Goal: Contribute content: Add original content to the website for others to see

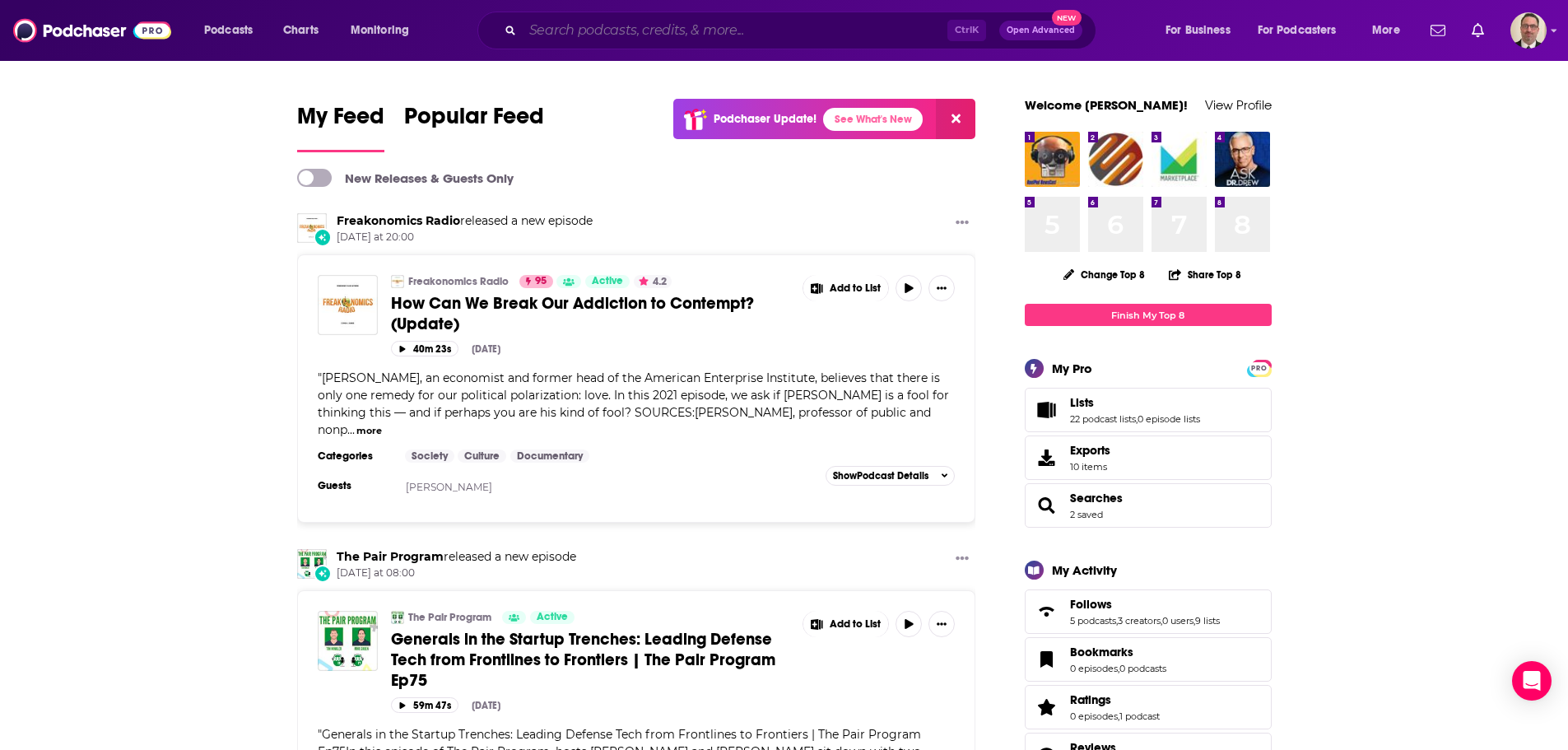
click at [619, 29] on input "Search podcasts, credits, & more..." at bounding box center [735, 30] width 425 height 27
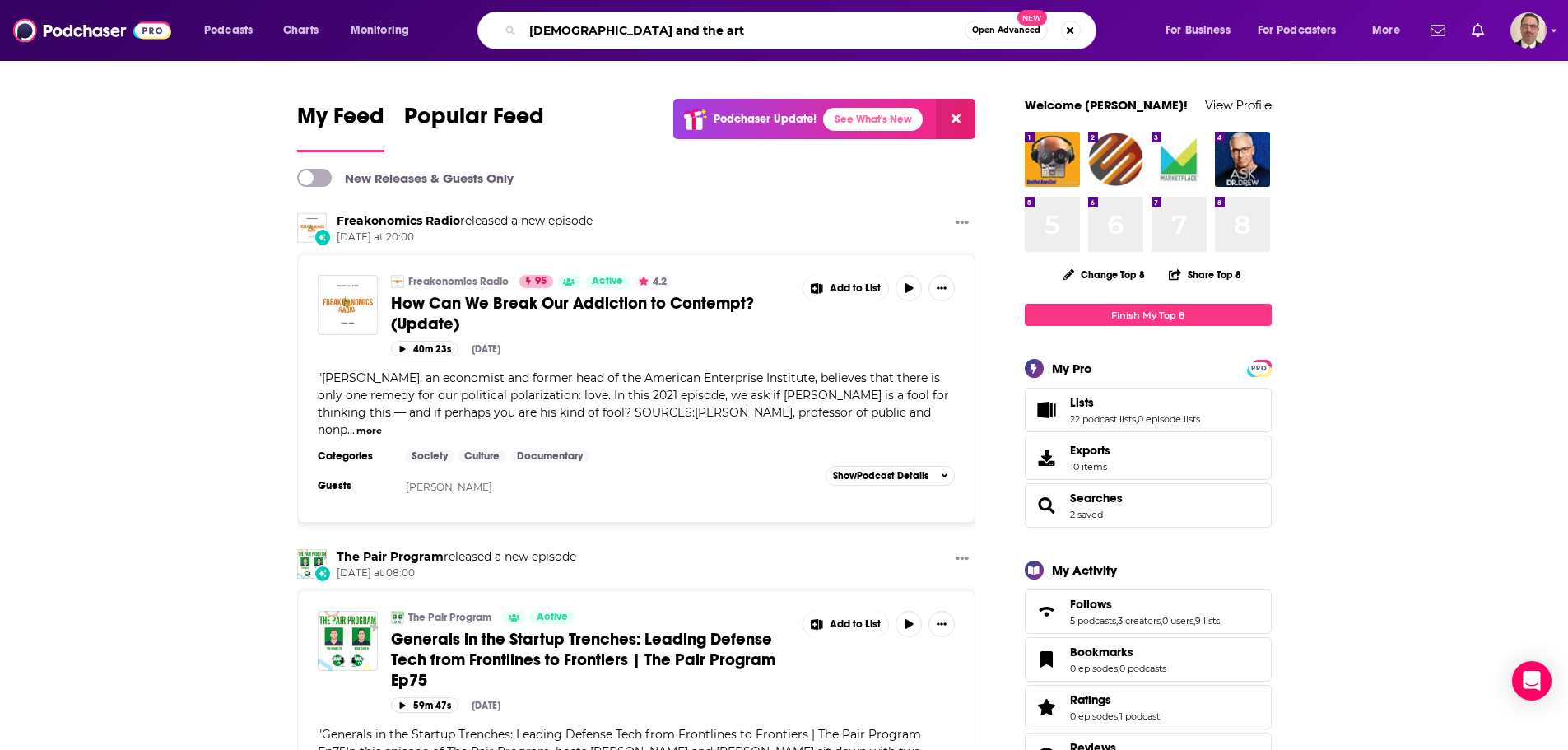
type input "zen and the art"
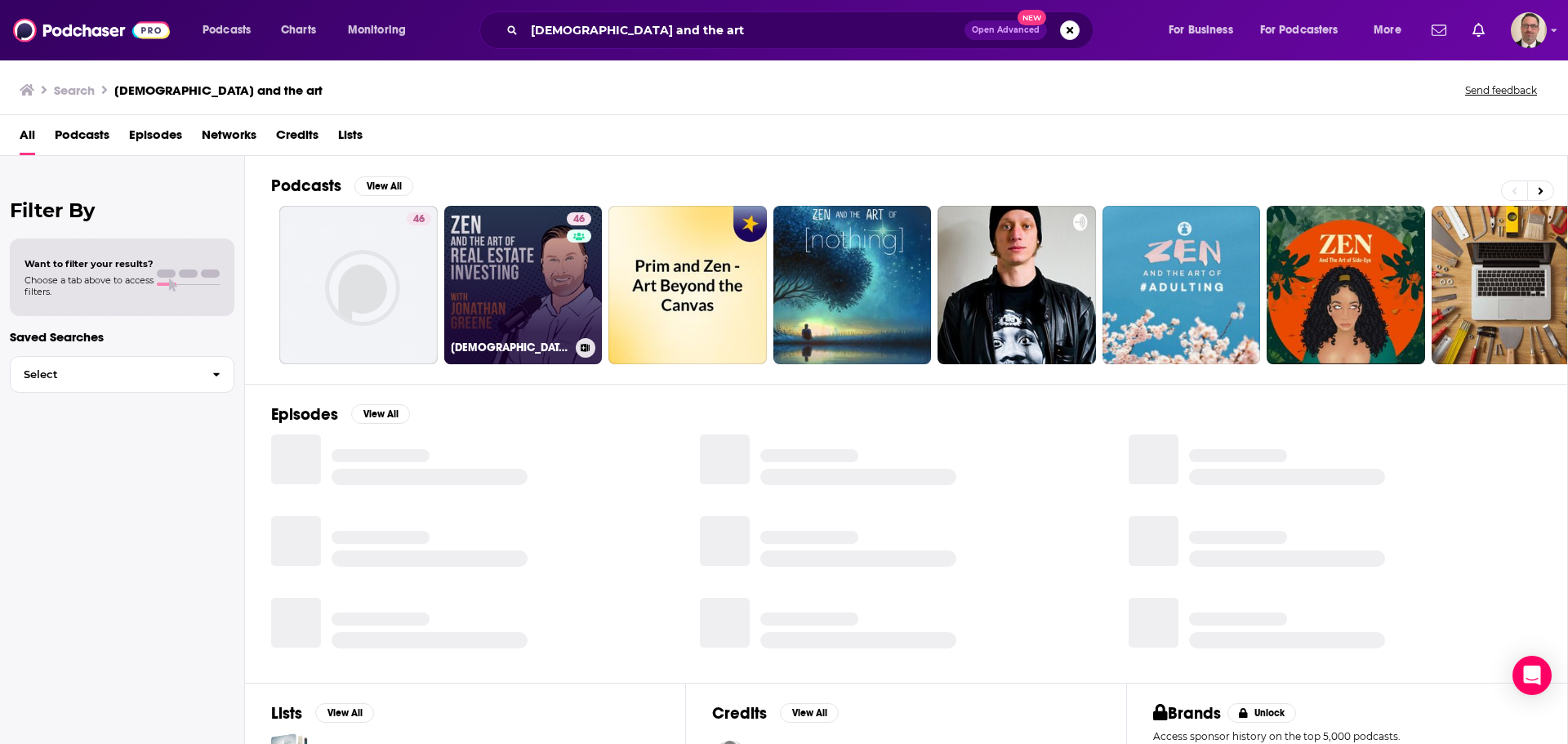
click at [520, 286] on link "46 Zen and the Art of Real Estate Investing" at bounding box center [523, 285] width 159 height 159
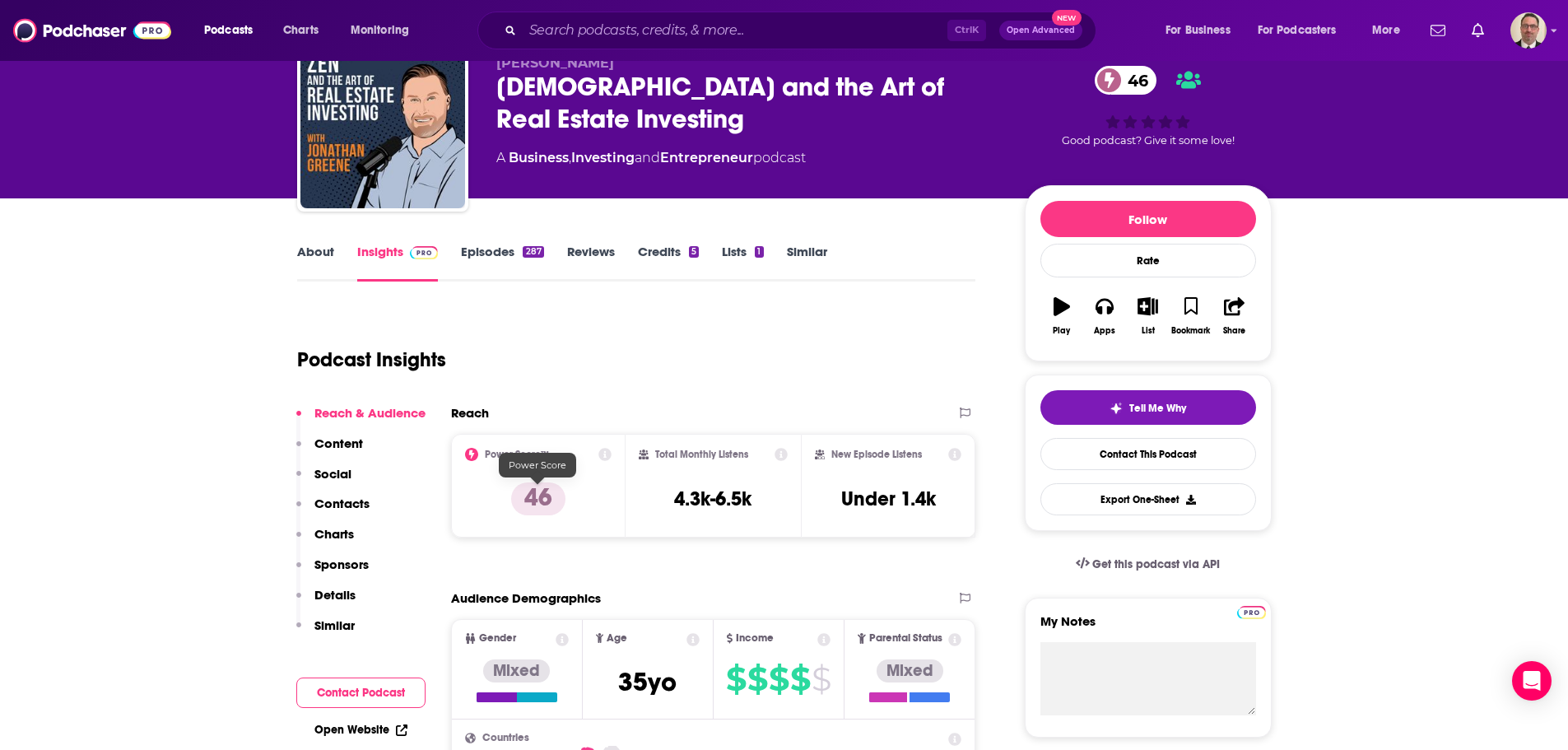
scroll to position [164, 0]
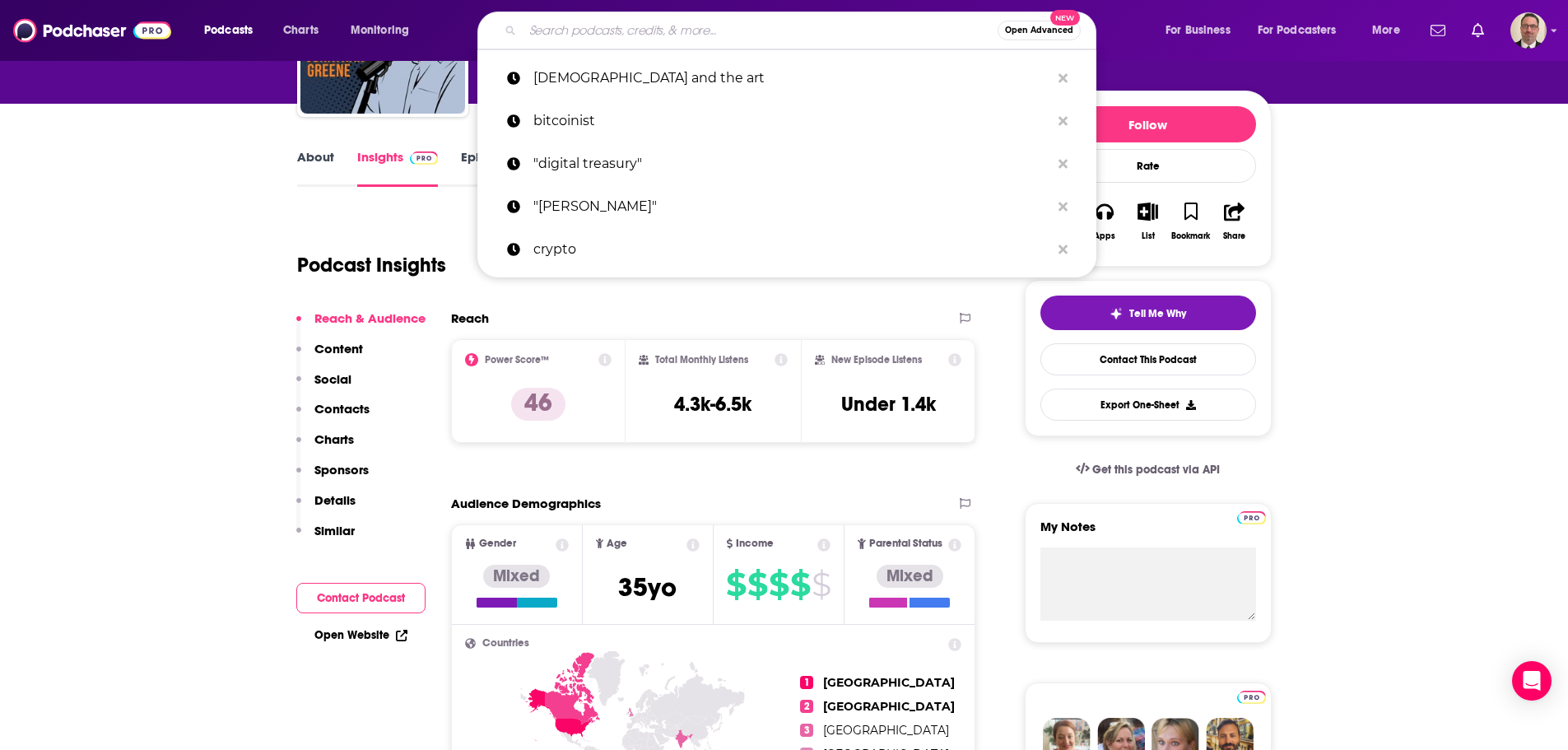
click at [566, 30] on input "Search podcasts, credits, & more..." at bounding box center [760, 30] width 475 height 27
paste input "Making Billions with Ryan Miller"
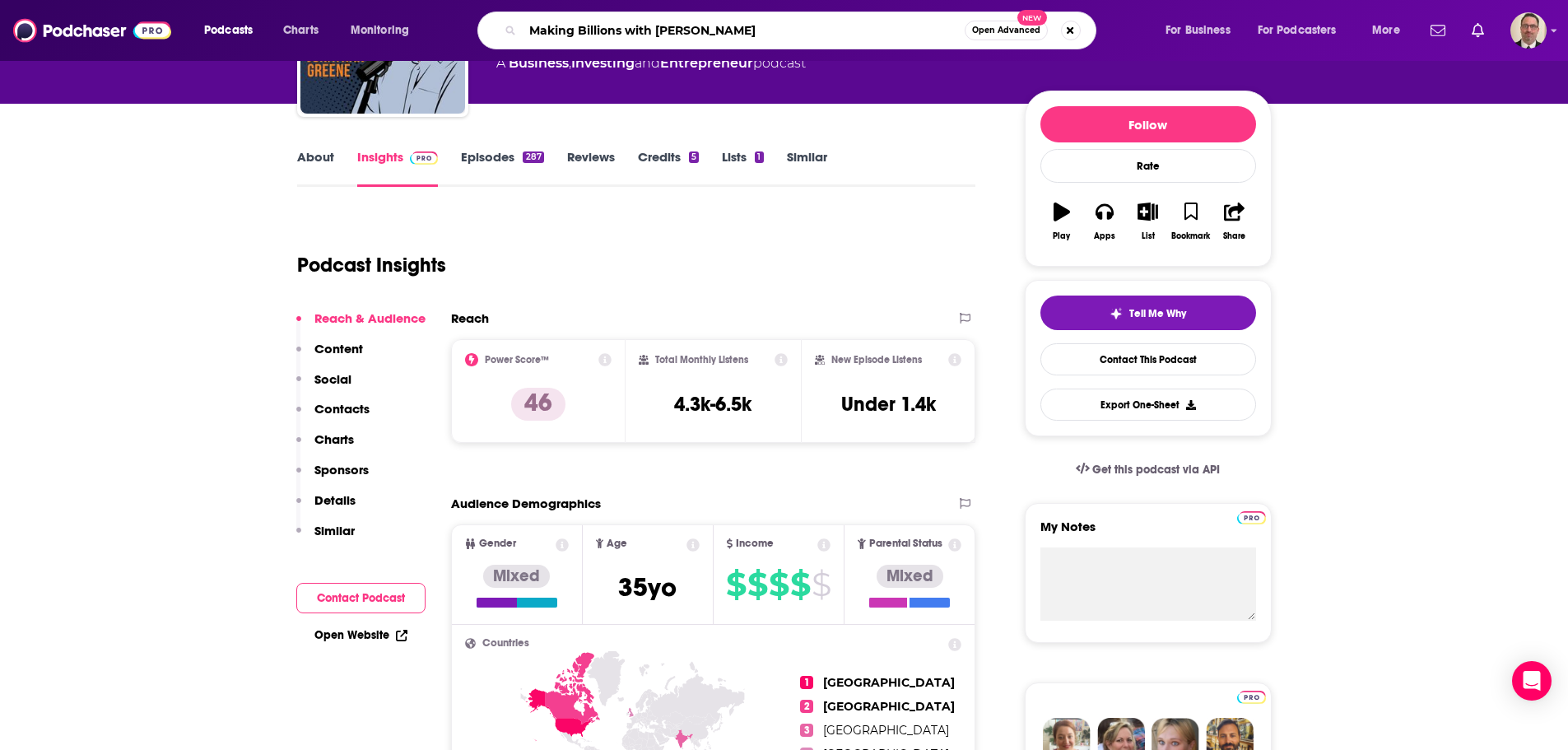
type input "Making Billions with Ryan Miller"
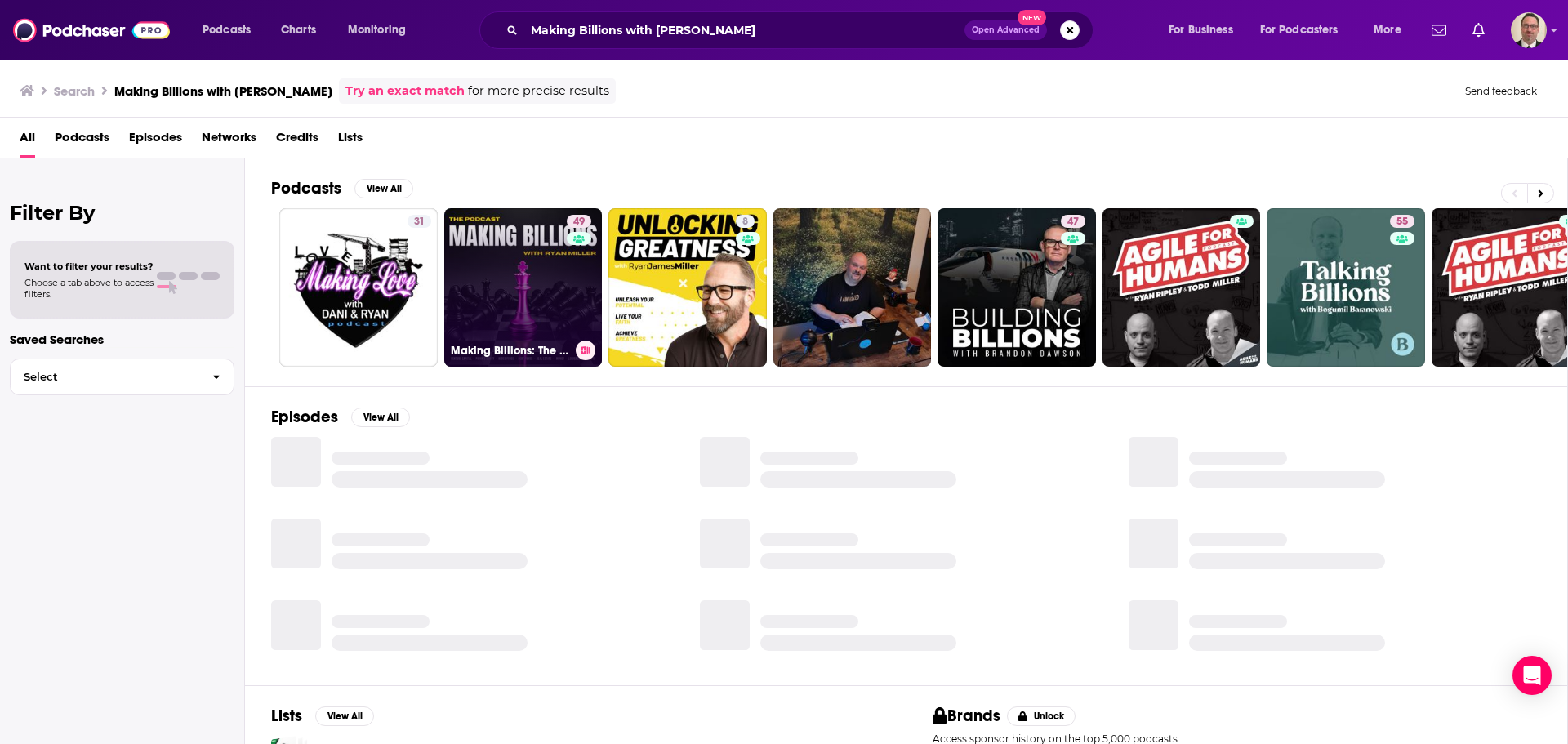
click at [498, 297] on link "49 Making Billions: The Private Equity Podcast for Fund Managers, Alternative A…" at bounding box center [523, 287] width 159 height 159
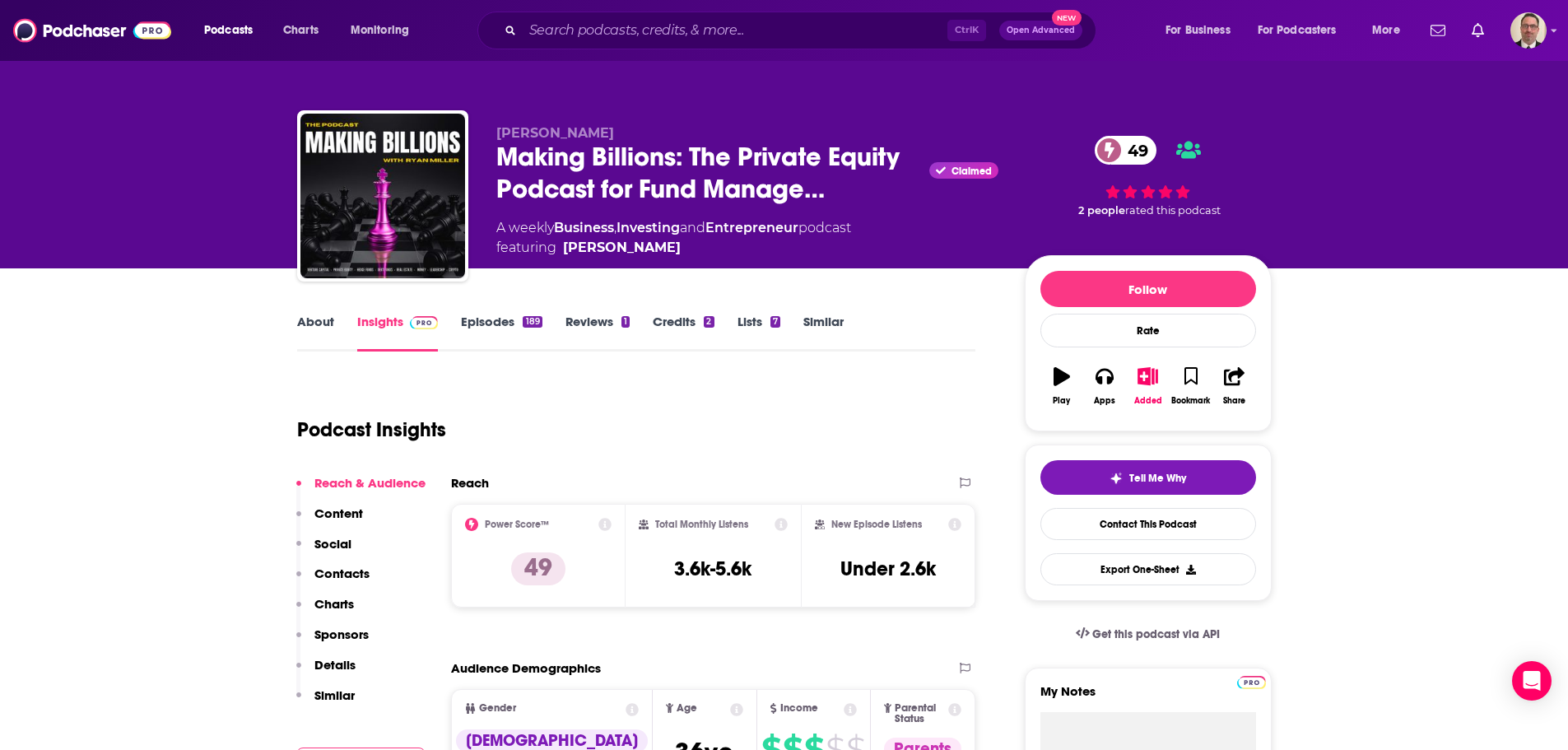
click at [478, 322] on link "Episodes 189" at bounding box center [501, 332] width 80 height 38
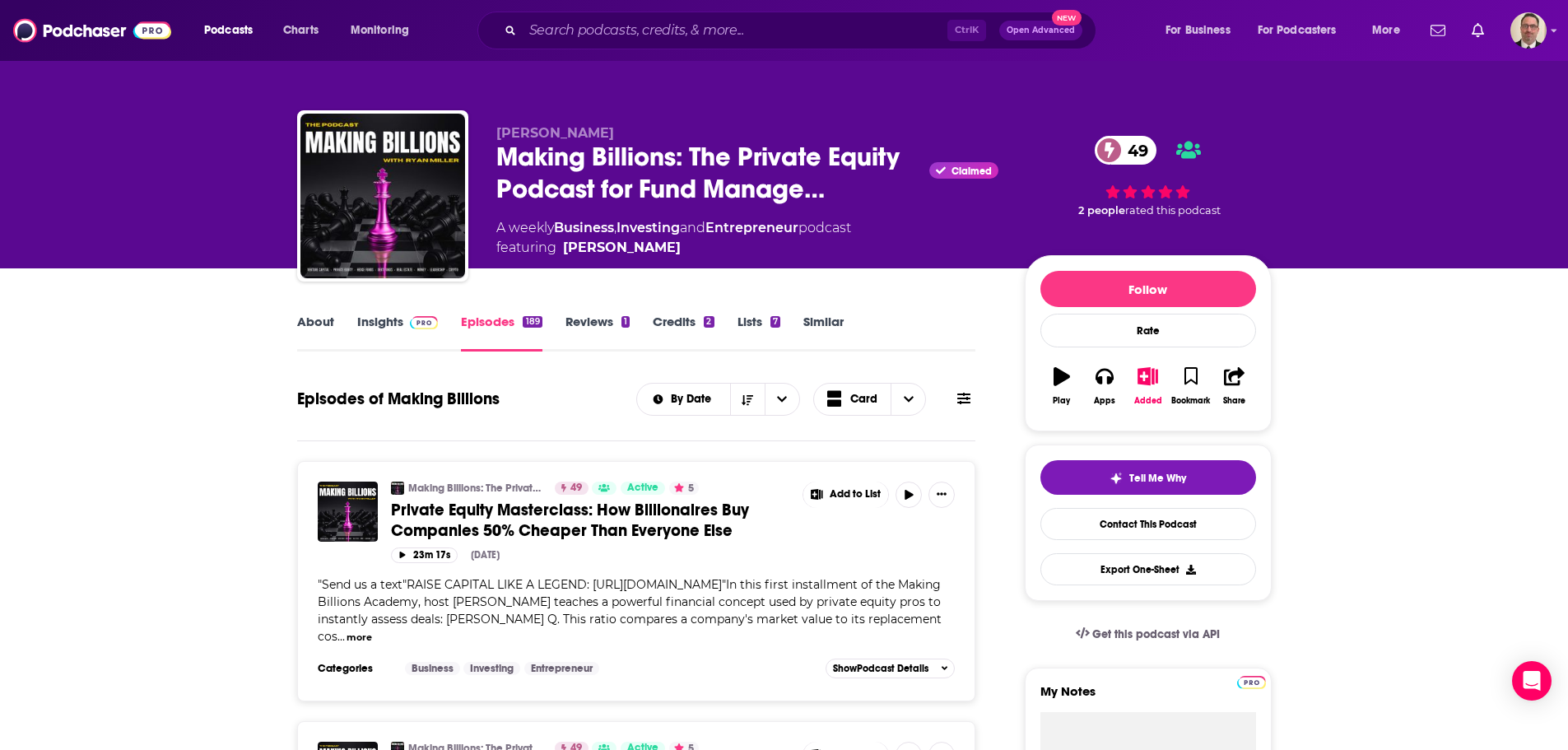
click at [914, 336] on div "About Insights Episodes 189 Reviews 1 Credits 2 Lists 7 Similar" at bounding box center [637, 332] width 679 height 41
click at [653, 30] on input "Search podcasts, credits, & more..." at bounding box center [735, 30] width 425 height 27
drag, startPoint x: 614, startPoint y: 0, endPoint x: 105, endPoint y: 389, distance: 640.6
click at [1516, 42] on img "Logged in as PercPodcast" at bounding box center [1528, 30] width 36 height 36
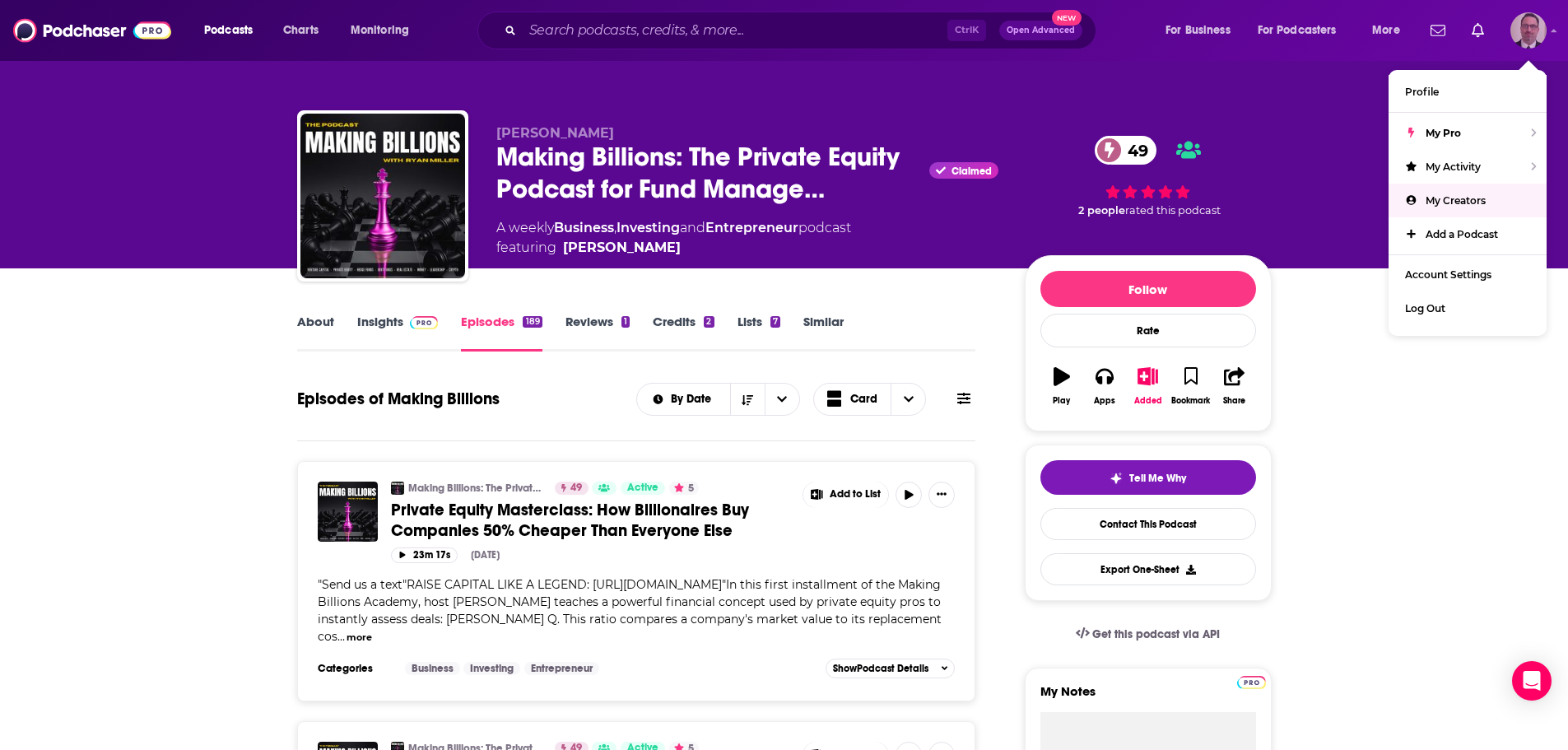
click at [1474, 199] on span "My Creators" at bounding box center [1455, 200] width 60 height 12
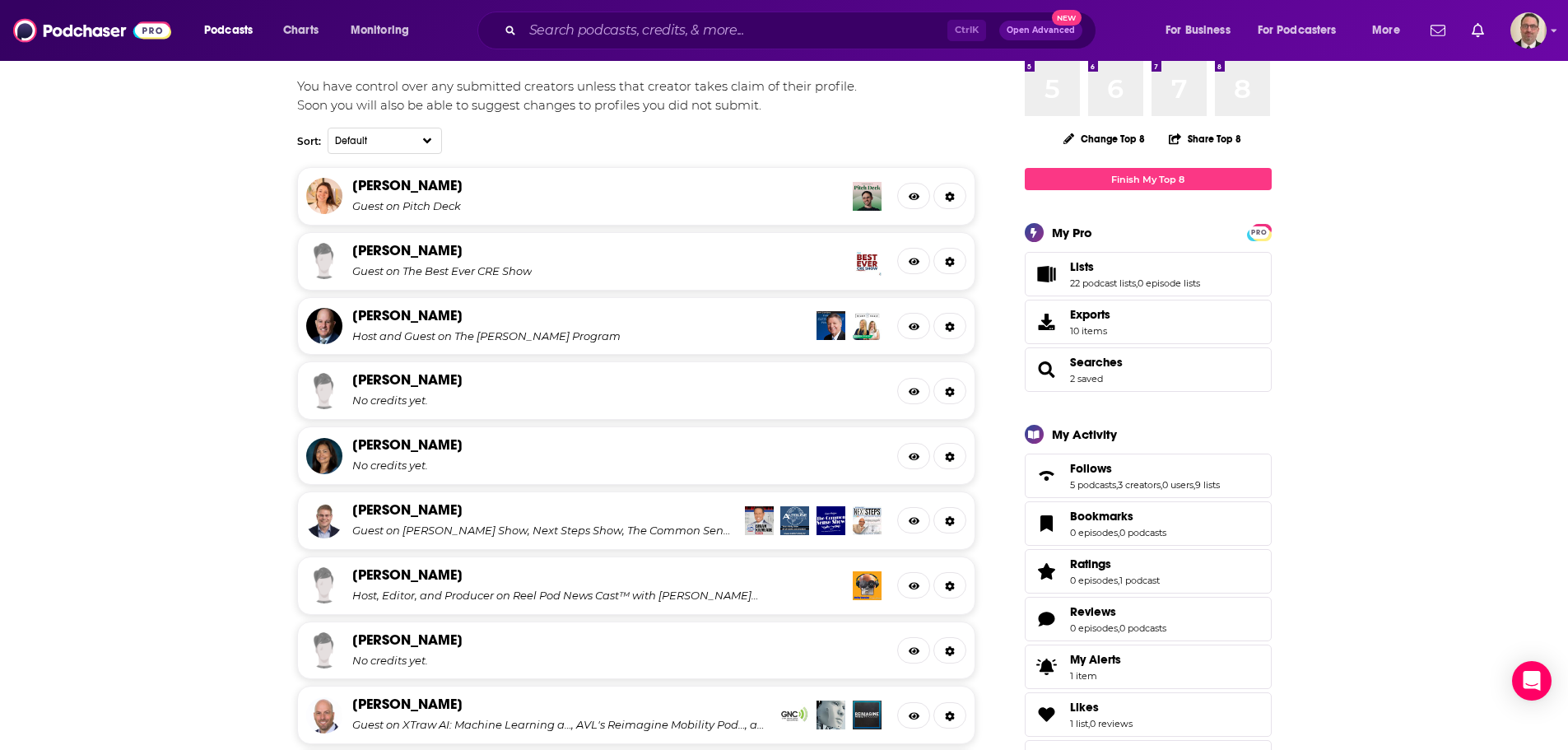
scroll to position [411, 0]
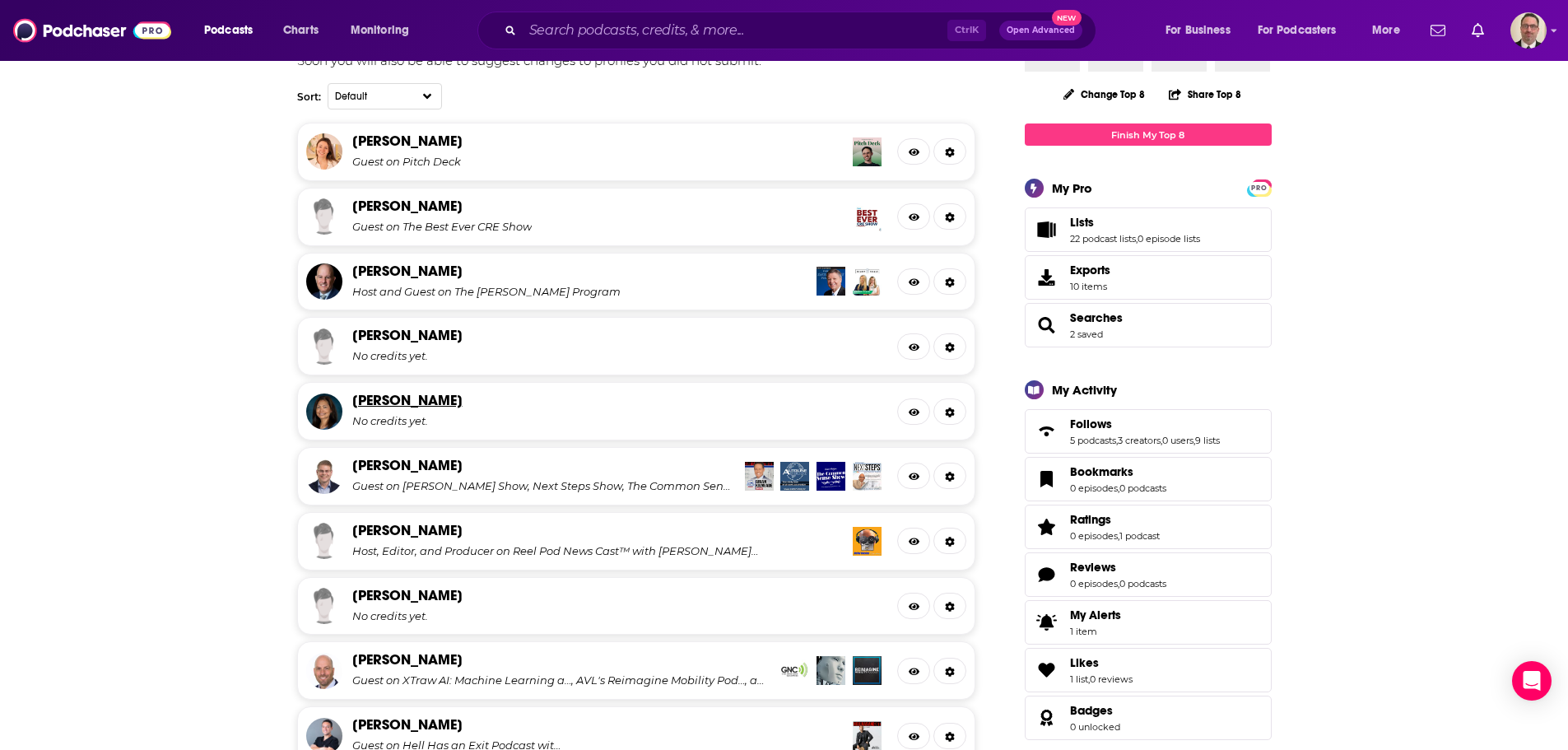
click at [431, 402] on link "Michelle Urben" at bounding box center [407, 400] width 110 height 18
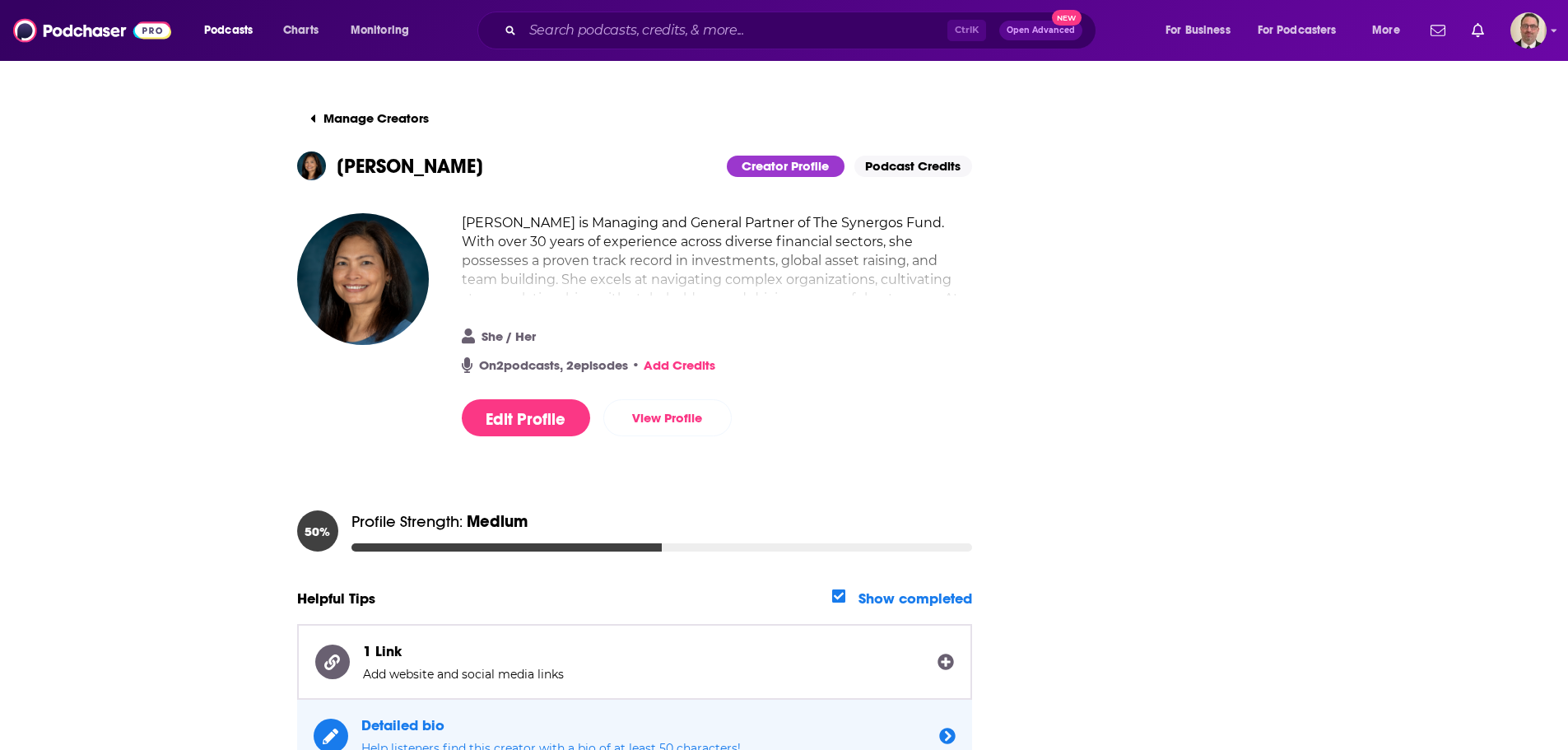
click at [705, 366] on link "Add Credits" at bounding box center [680, 365] width 72 height 16
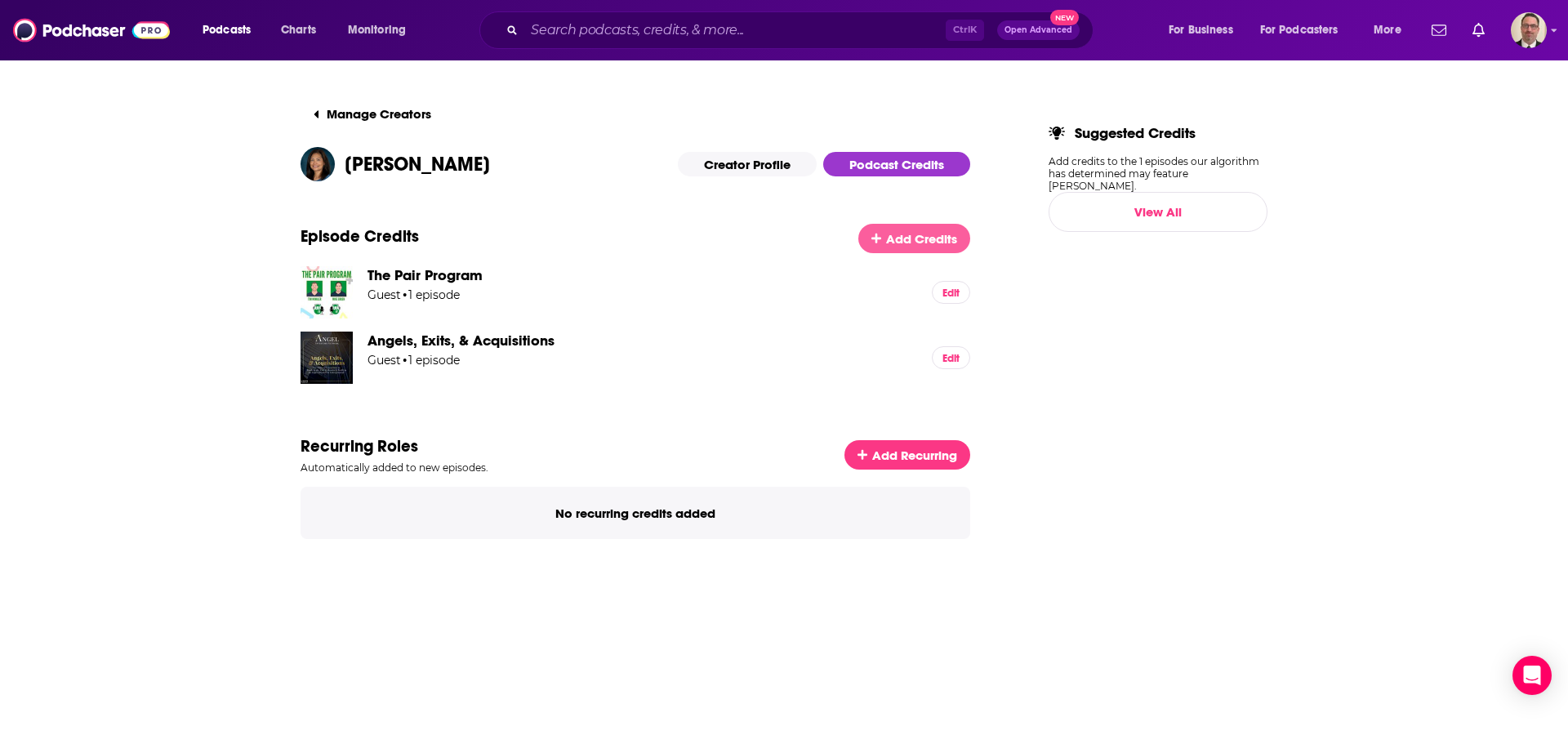
click at [892, 239] on span "Add Credits" at bounding box center [922, 238] width 71 height 16
click at [901, 242] on span "Add Credits" at bounding box center [922, 238] width 71 height 16
click at [415, 275] on span "The Pair Program" at bounding box center [425, 275] width 115 height 18
click at [870, 161] on link "Podcast Credits" at bounding box center [896, 164] width 147 height 25
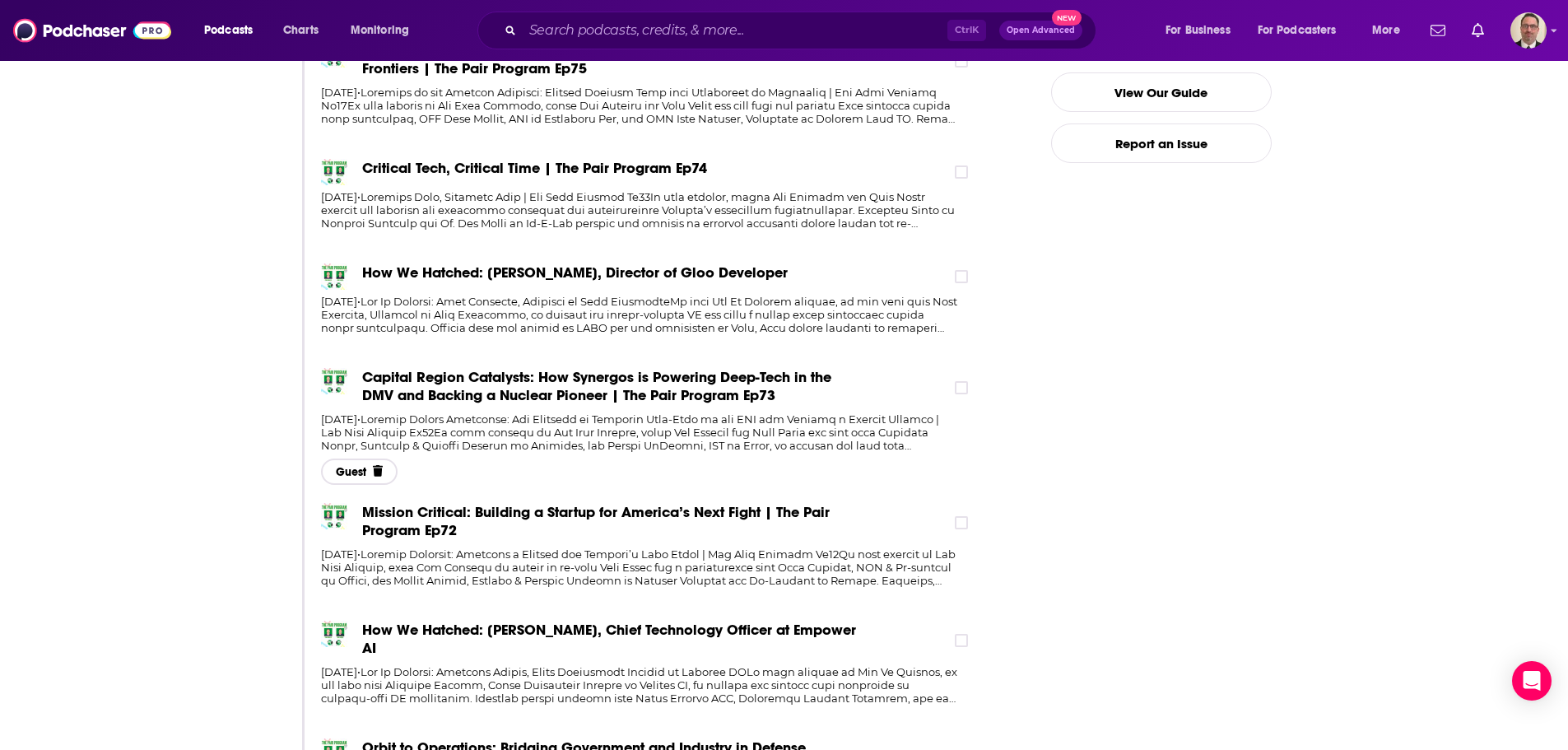
scroll to position [411, 0]
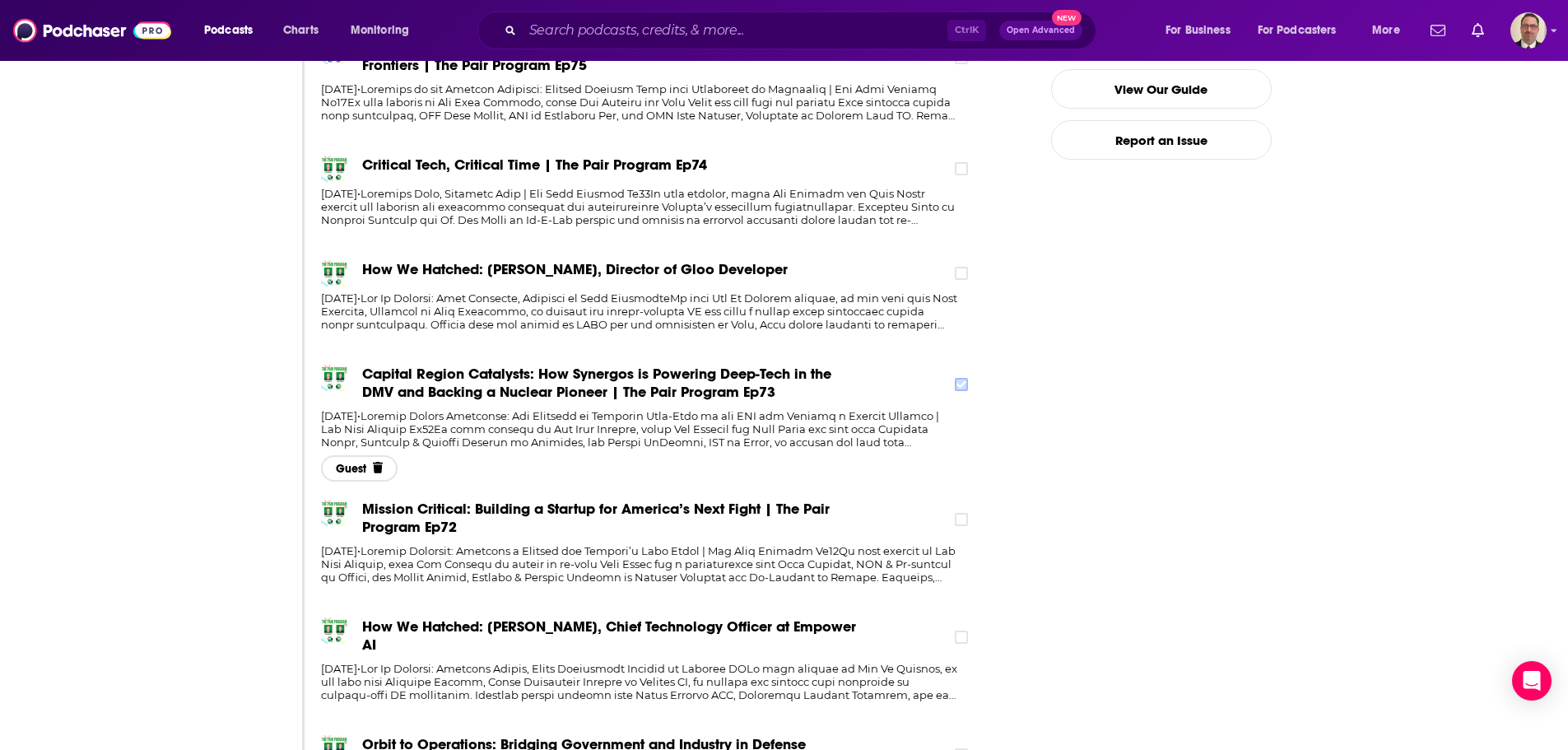
click at [968, 385] on label at bounding box center [962, 384] width 13 height 13
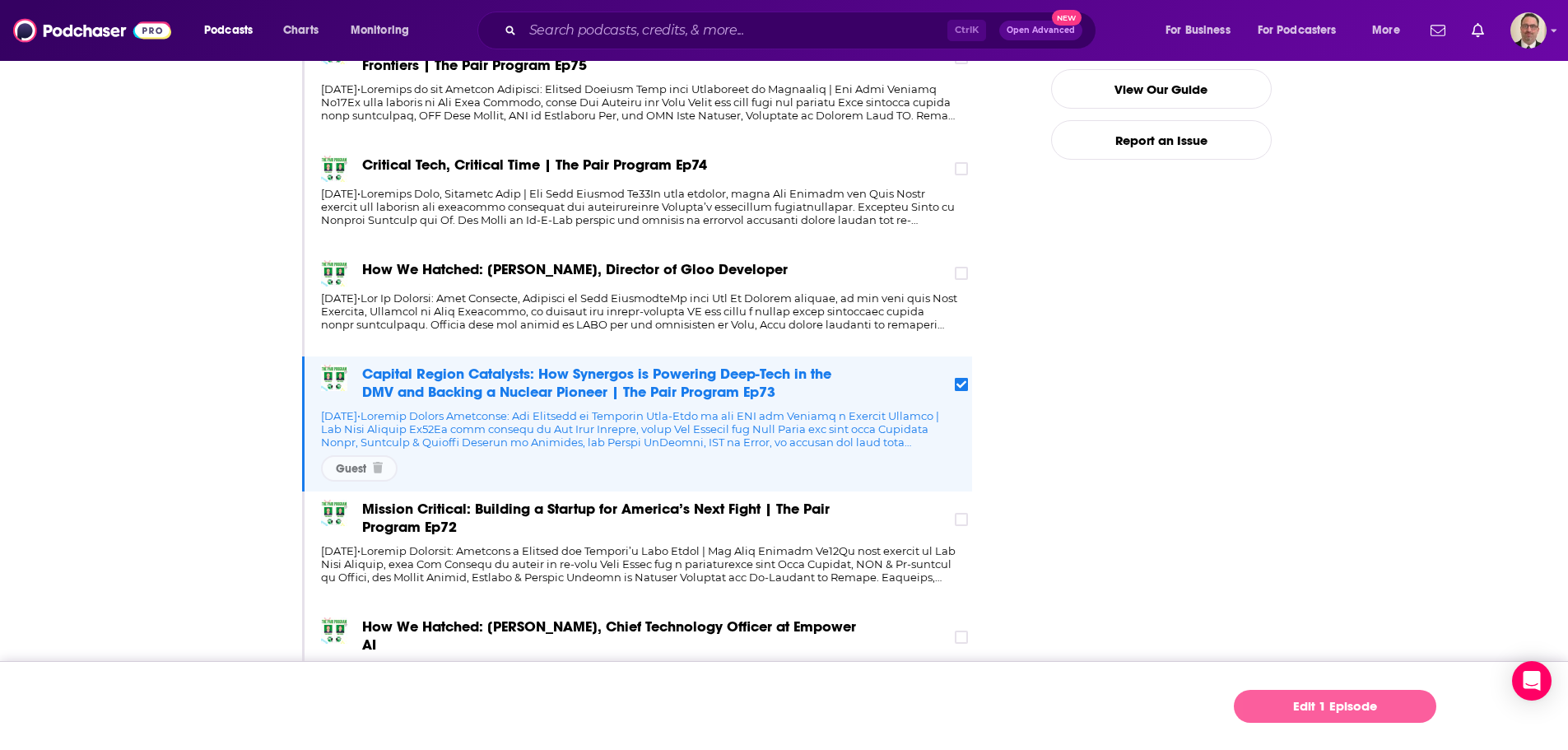
click at [1350, 708] on link "Edit 1 Episode" at bounding box center [1335, 707] width 202 height 33
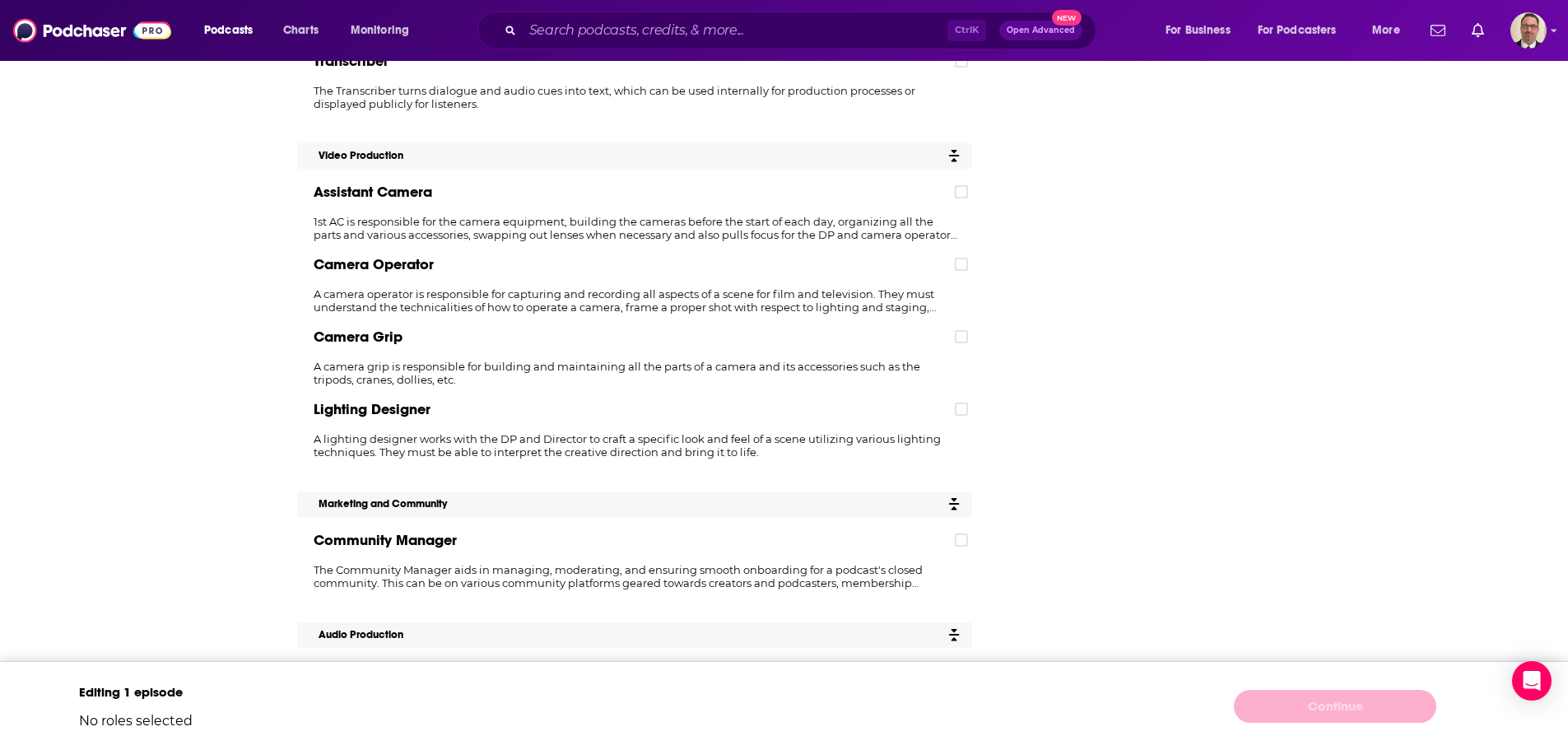
scroll to position [3703, 0]
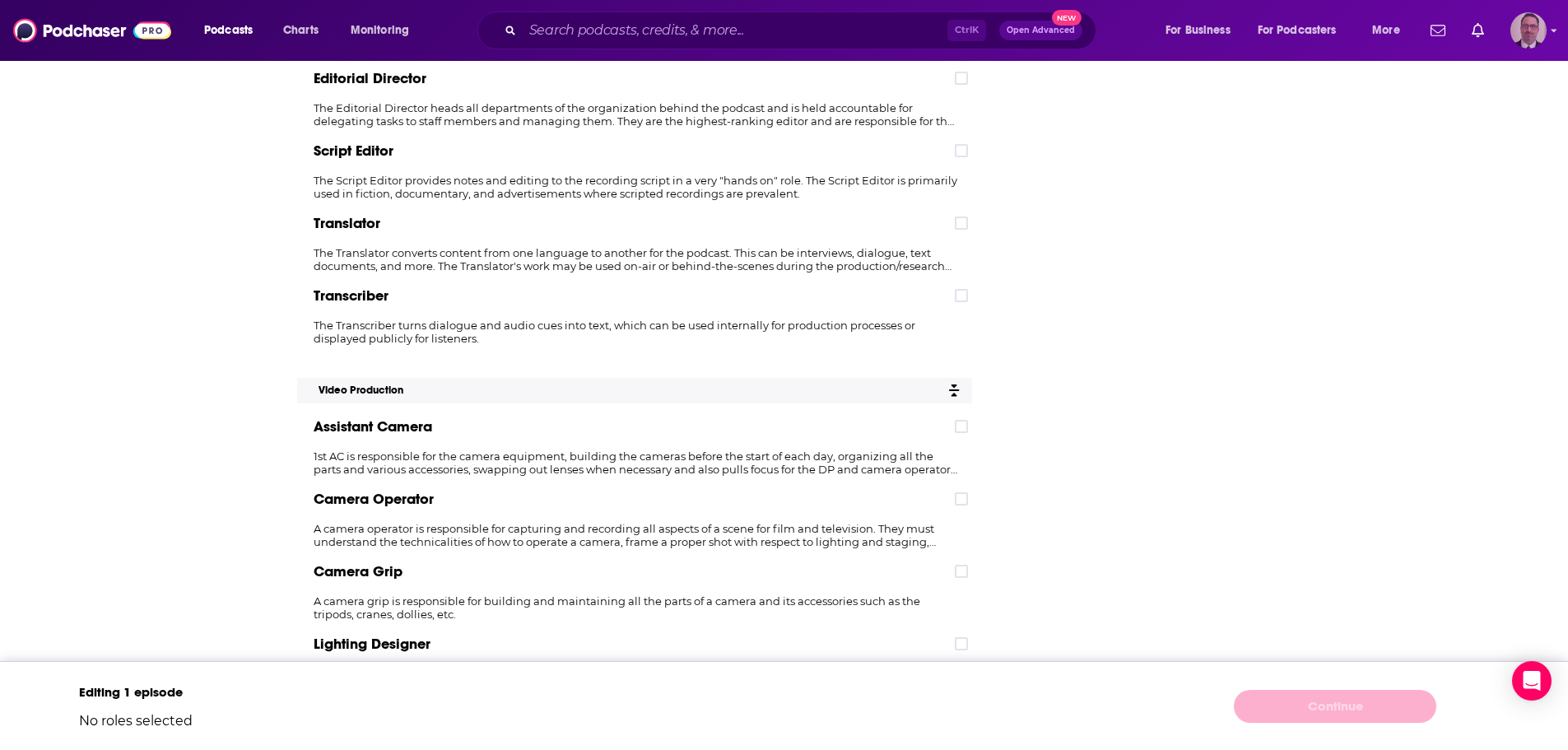
click at [1527, 27] on img "Logged in as PercPodcast" at bounding box center [1528, 30] width 36 height 36
click at [1466, 191] on link "My Creators" at bounding box center [1467, 200] width 158 height 34
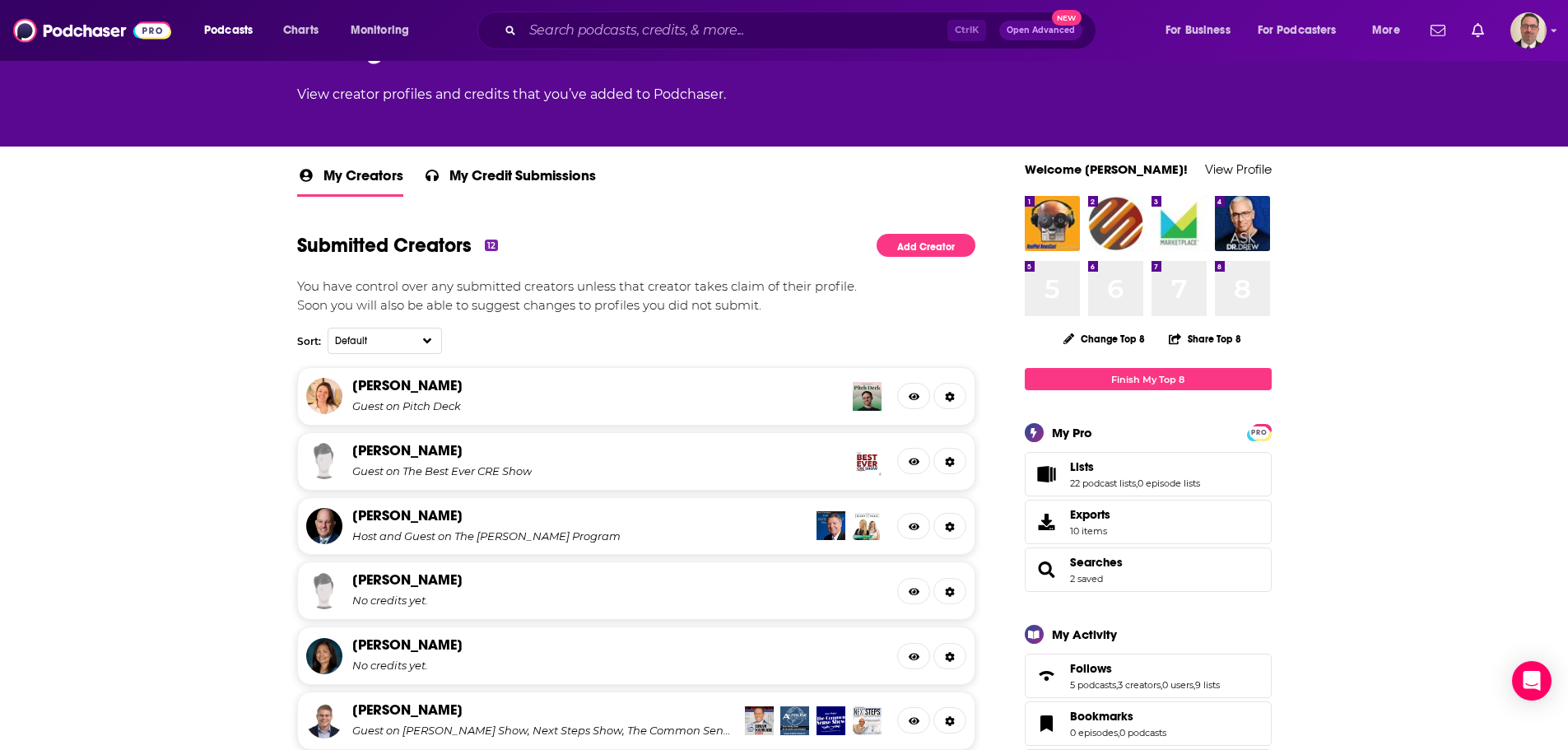
scroll to position [411, 0]
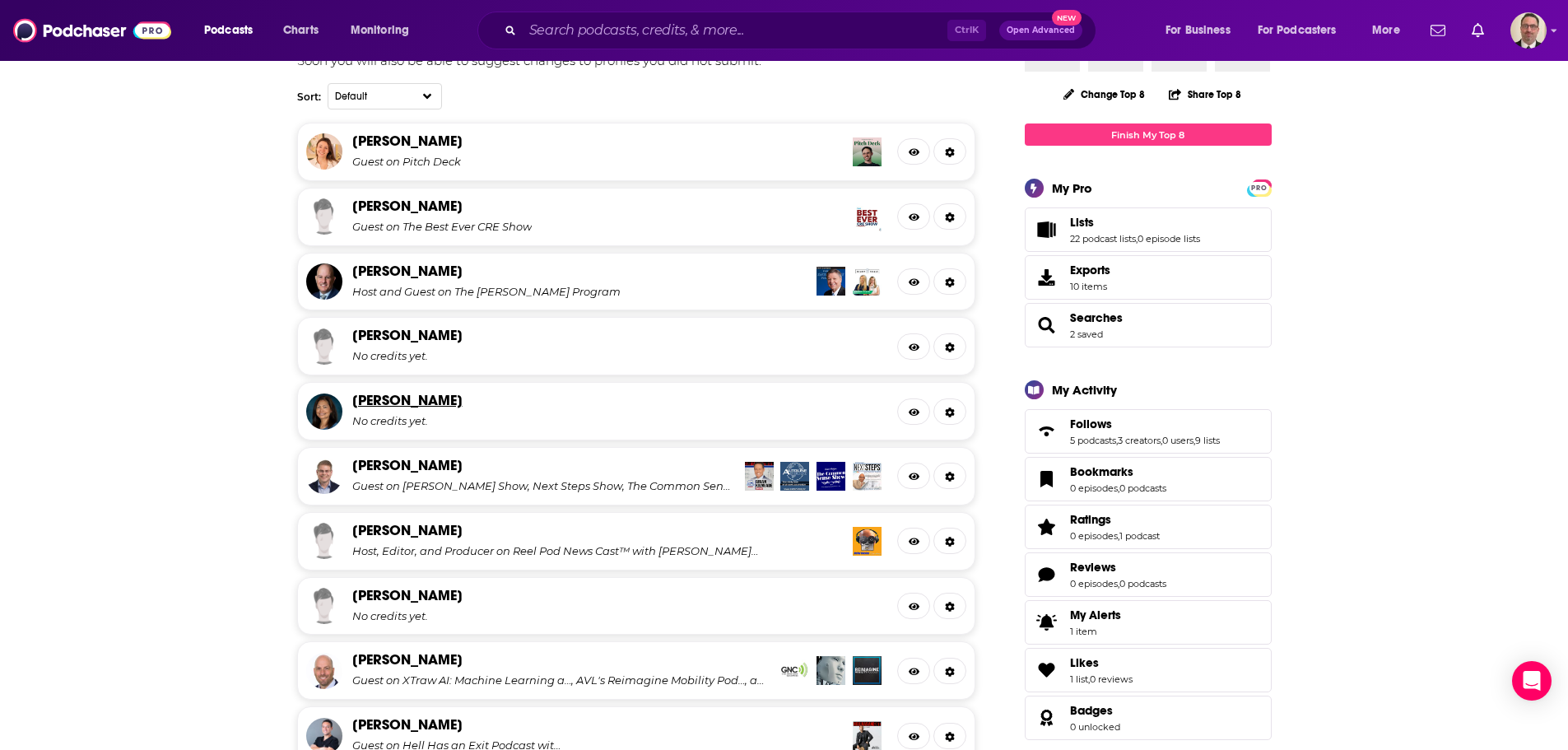
click at [417, 400] on link "Michelle Urben" at bounding box center [407, 400] width 110 height 18
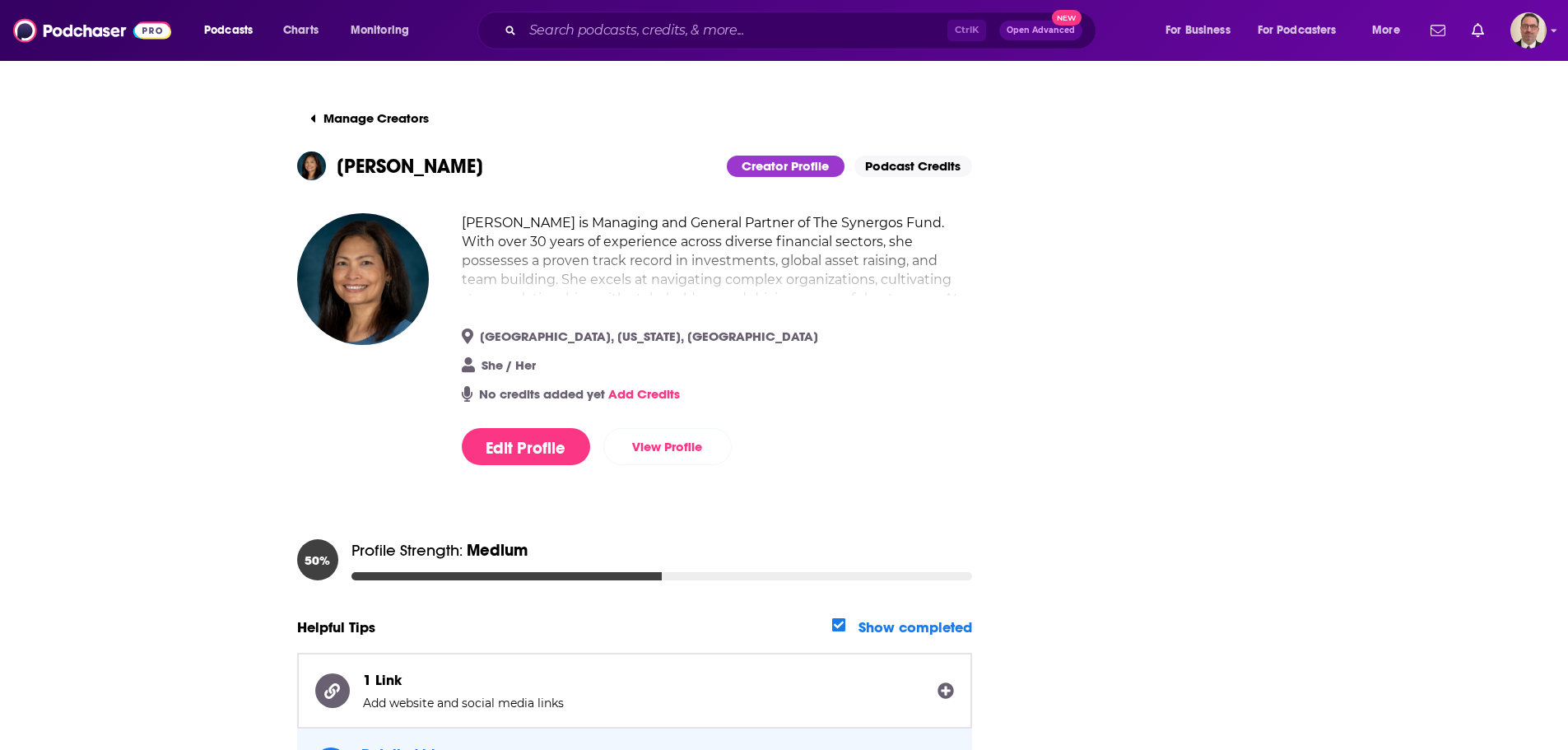
click at [890, 166] on link "Podcast Credits" at bounding box center [913, 165] width 117 height 21
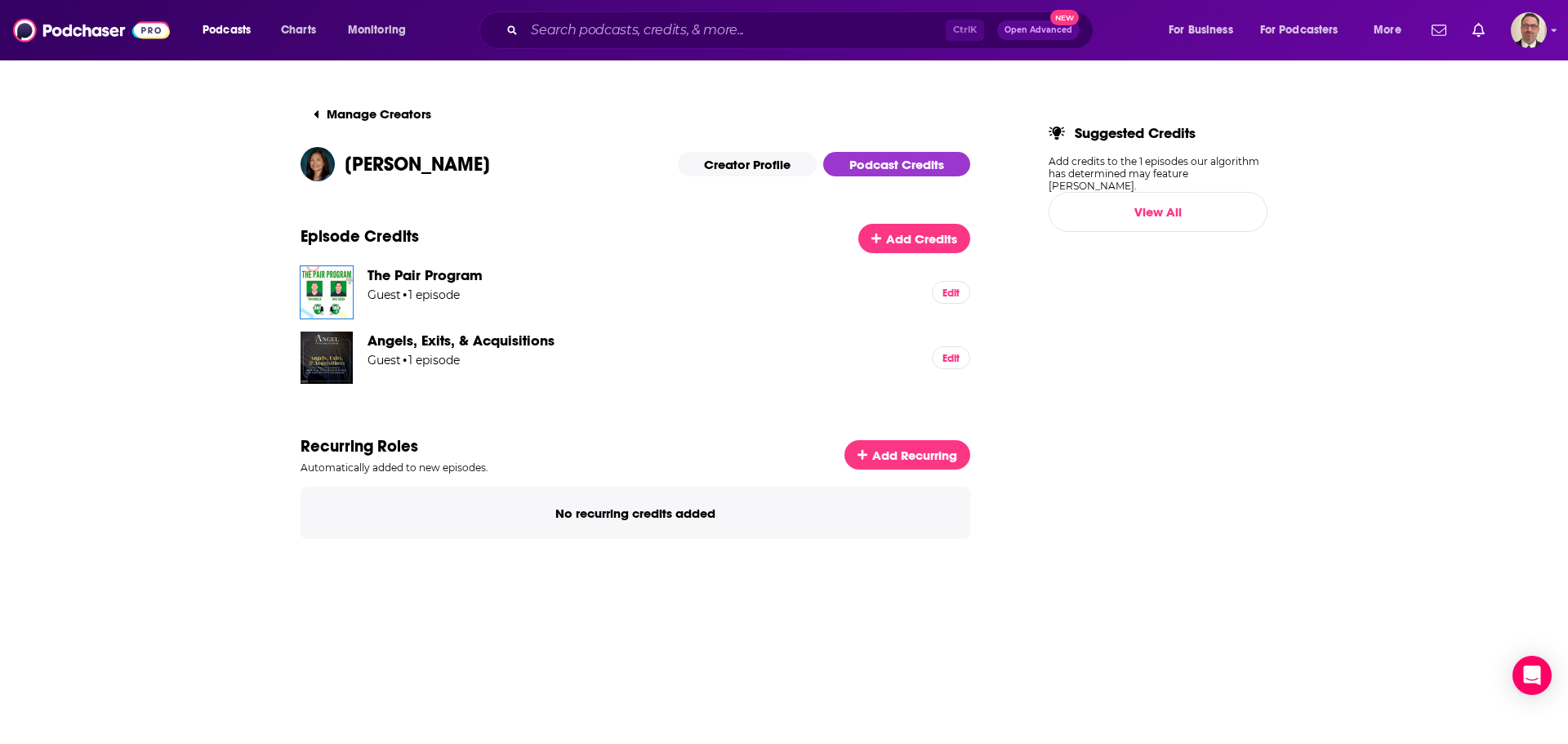
click at [304, 282] on img at bounding box center [326, 291] width 52 height 52
click at [319, 285] on img at bounding box center [326, 291] width 52 height 52
click at [415, 336] on span "Angels, Exits, & Acquisitions" at bounding box center [461, 341] width 187 height 18
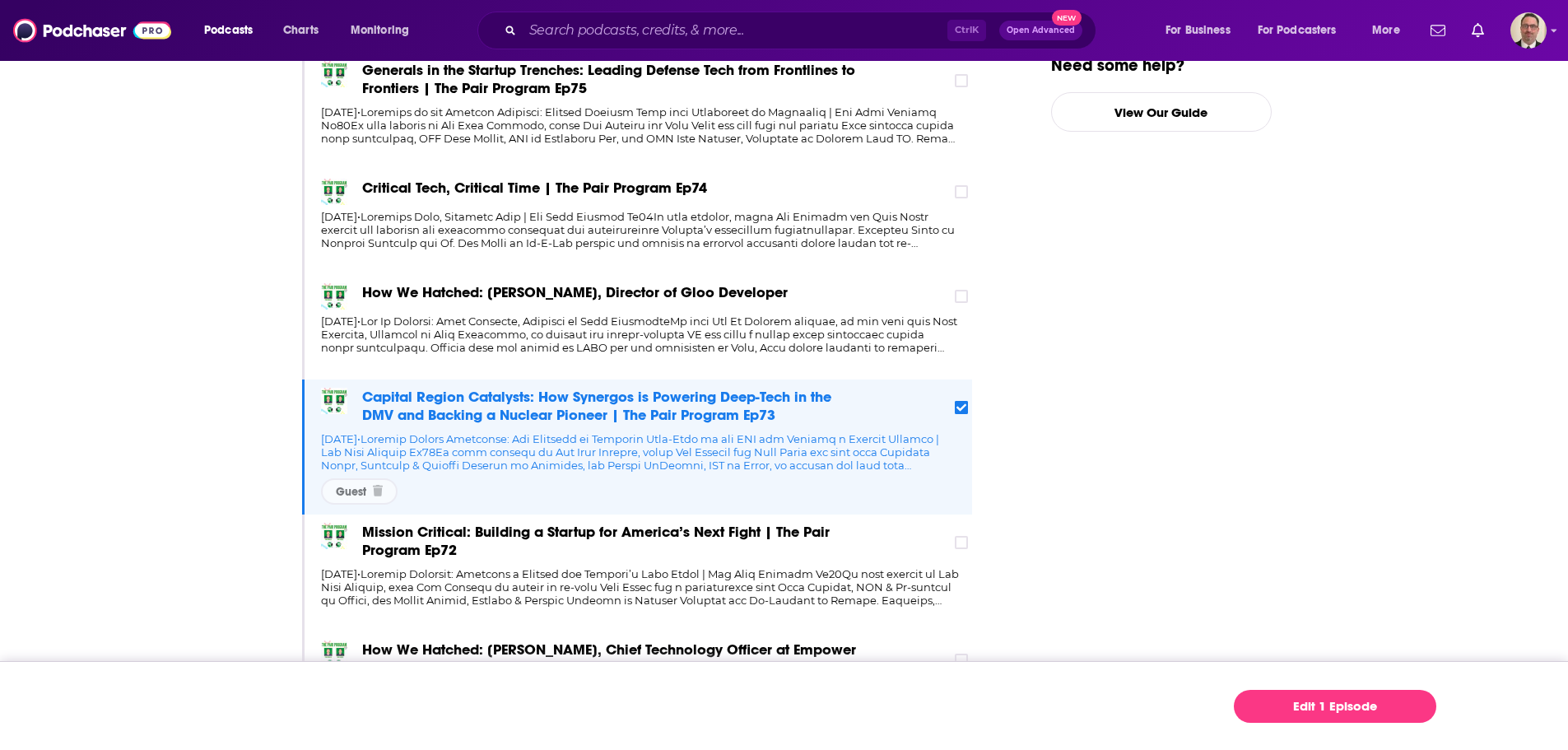
scroll to position [576, 0]
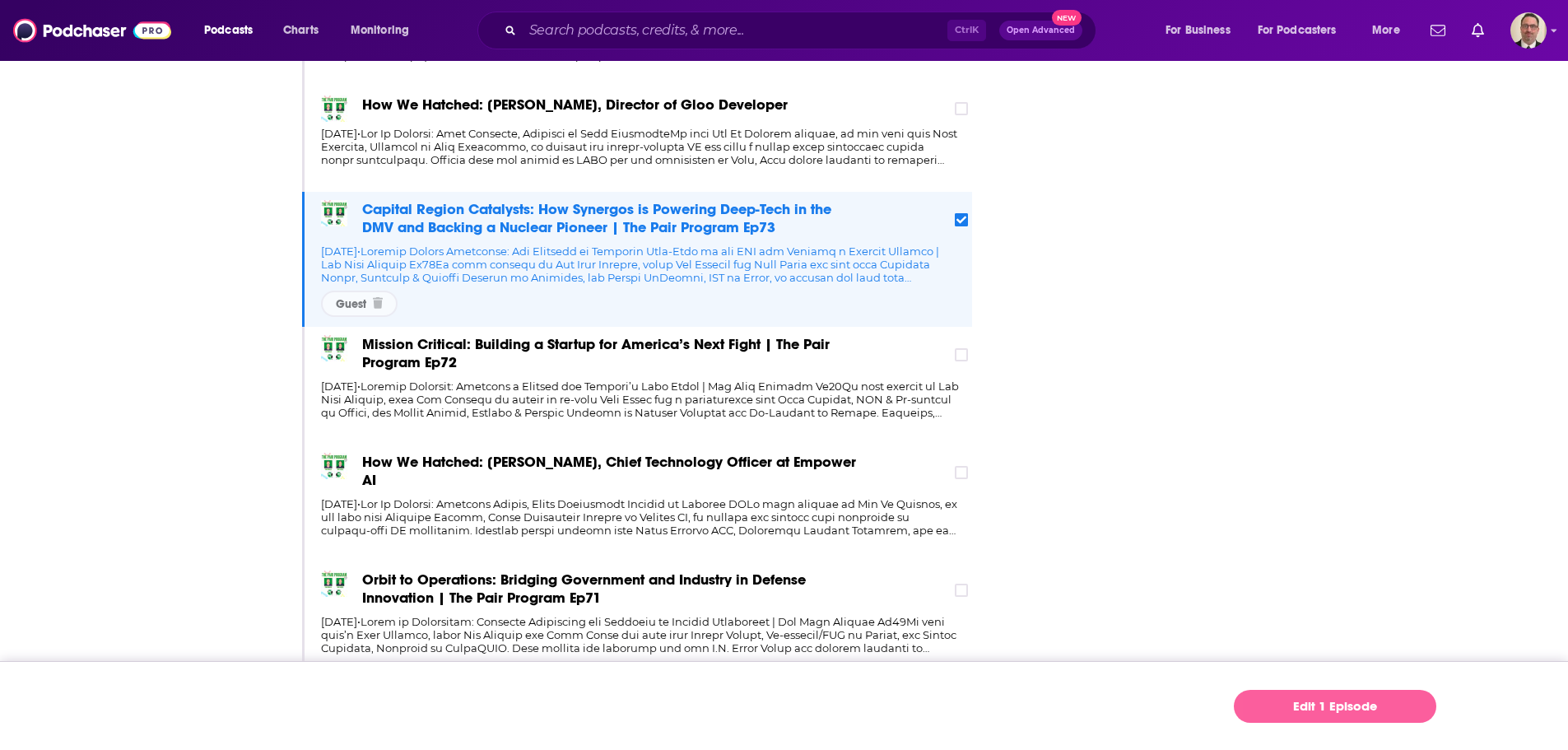
click at [1318, 707] on link "Edit 1 Episode" at bounding box center [1335, 707] width 202 height 33
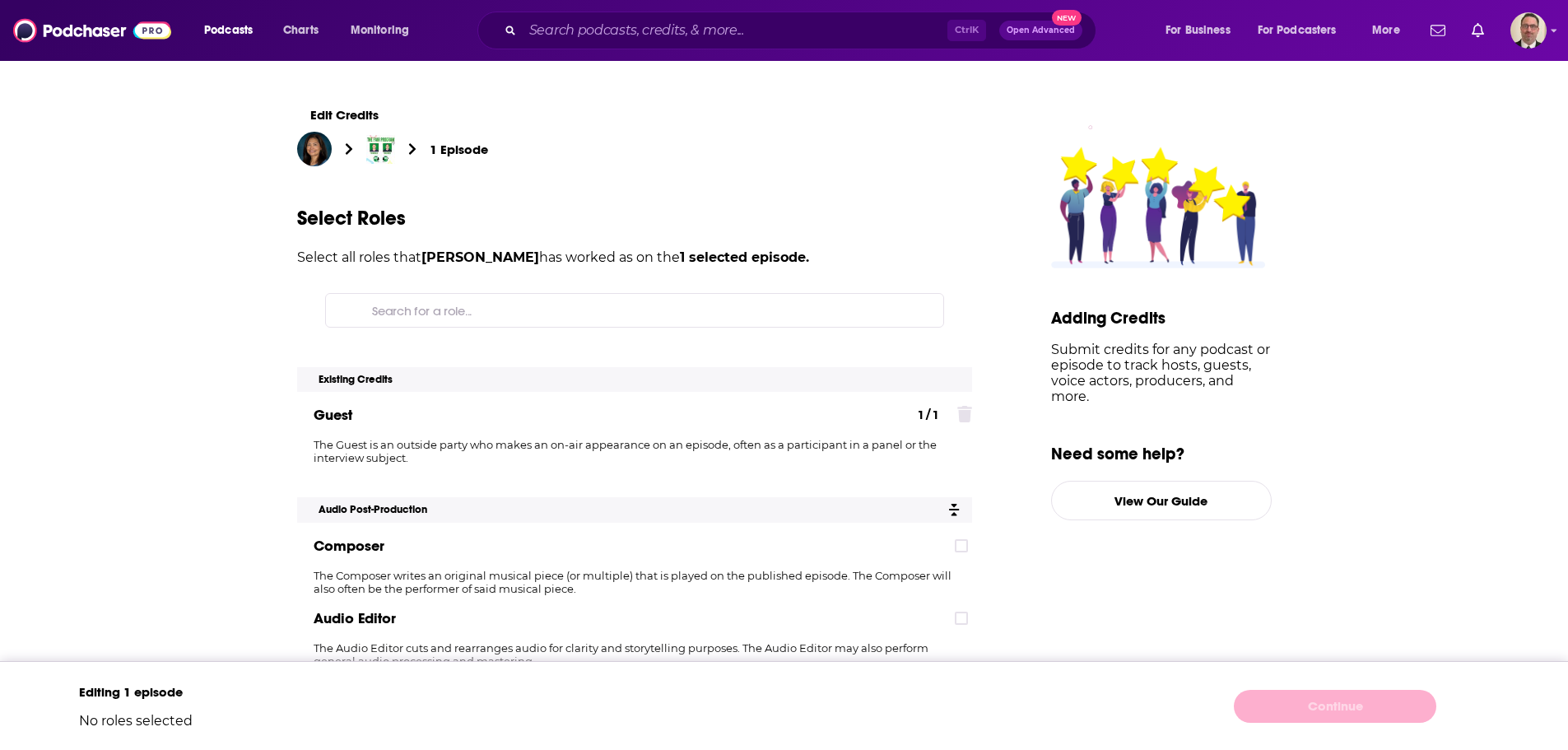
click at [929, 416] on span "1 / 1" at bounding box center [928, 415] width 18 height 15
click at [682, 250] on span "1 selected episode." at bounding box center [745, 257] width 129 height 16
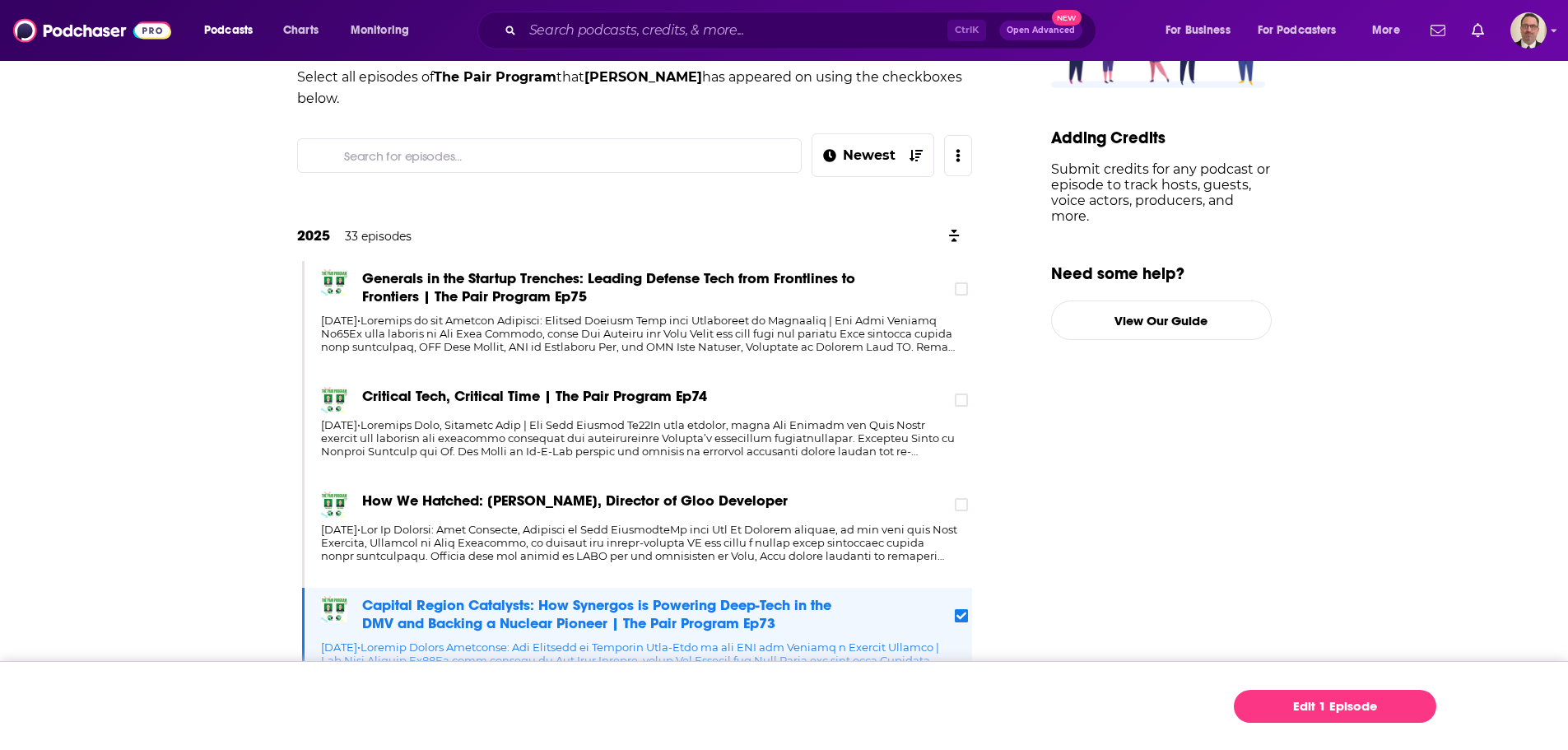
scroll to position [411, 0]
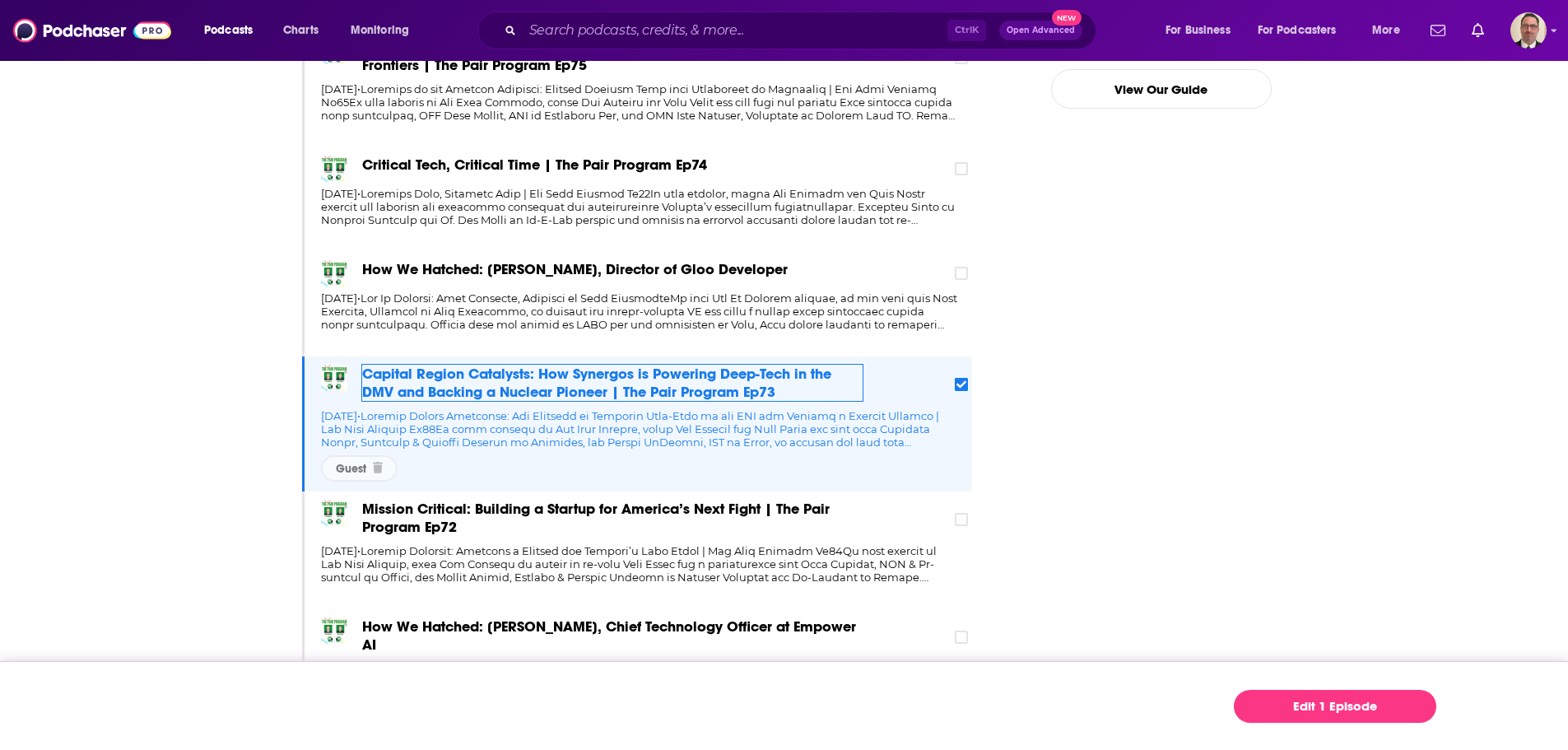
click at [457, 380] on span "Capital Region Catalysts: How Synergos is Powering Deep-Tech in the DMV and Bac…" at bounding box center [613, 382] width 501 height 36
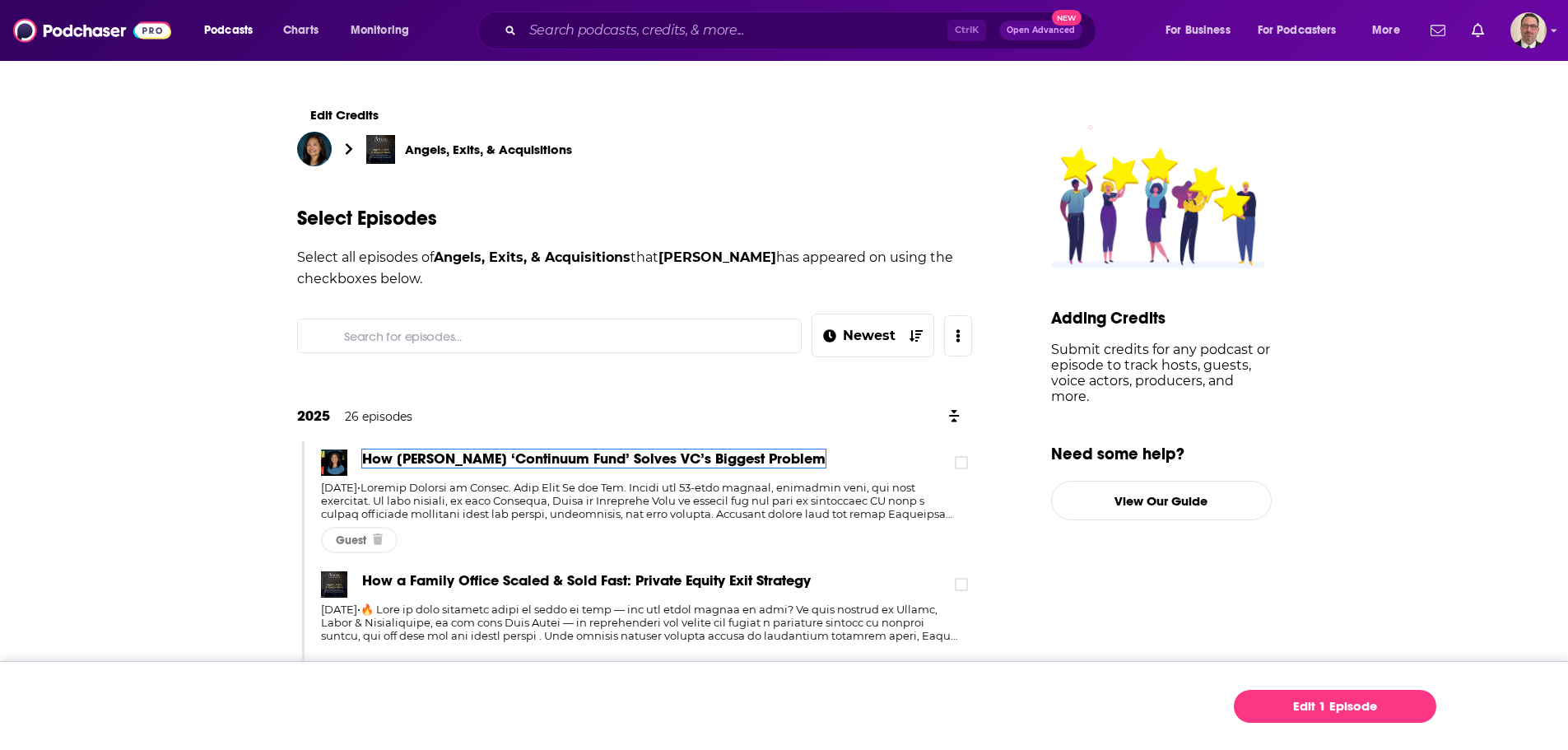
click at [492, 457] on span "How [PERSON_NAME] ‘Continuum Fund’ Solves VC’s Biggest Problem" at bounding box center [594, 458] width 464 height 18
